Goal: Task Accomplishment & Management: Use online tool/utility

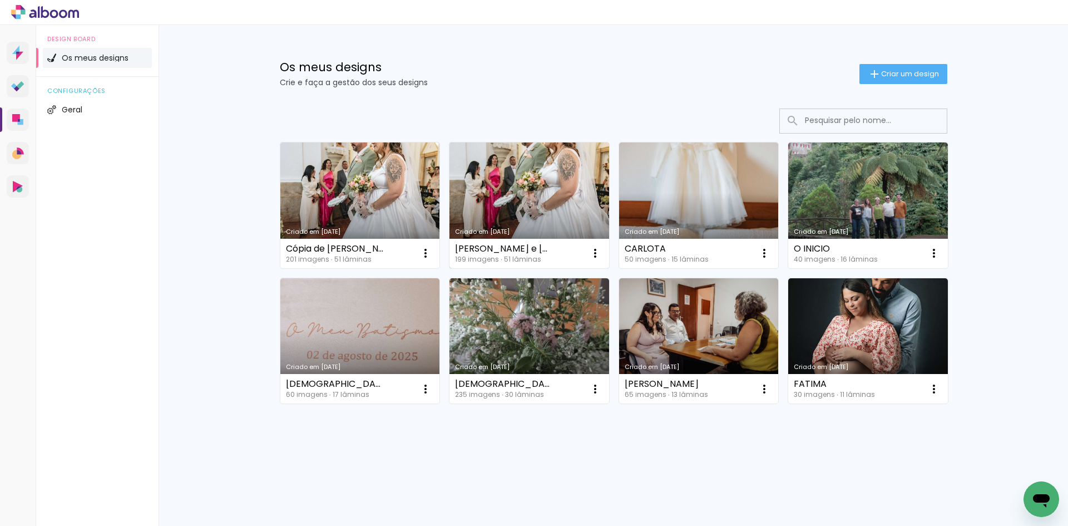
click at [501, 218] on link "Criado em [DATE]" at bounding box center [529, 205] width 160 height 126
click at [529, 187] on link "Criado em [DATE]" at bounding box center [529, 205] width 160 height 126
